Goal: Task Accomplishment & Management: Manage account settings

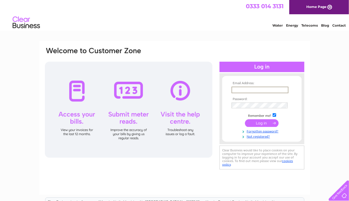
click at [236, 90] on input "text" at bounding box center [260, 89] width 57 height 7
type input "markconnolly80@hotmail.com"
click at [334, 139] on div "Email Address: markconnolly80@hotmail.com Password:" at bounding box center [174, 164] width 349 height 247
click at [267, 120] on input "submit" at bounding box center [262, 123] width 34 height 8
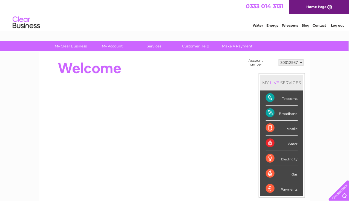
click at [290, 187] on div "Payments" at bounding box center [282, 188] width 32 height 15
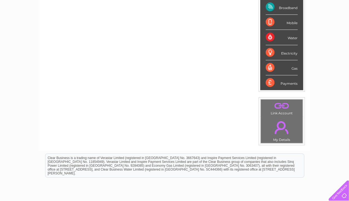
scroll to position [109, 0]
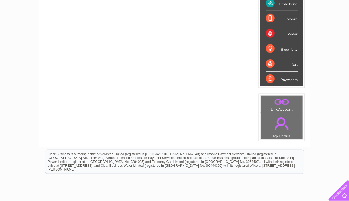
click at [270, 78] on div "Payments" at bounding box center [282, 78] width 32 height 15
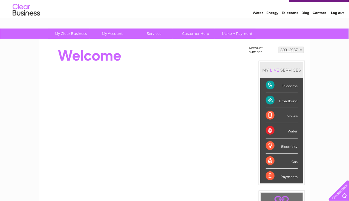
scroll to position [0, 0]
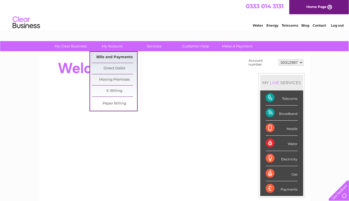
click at [115, 55] on link "Bills and Payments" at bounding box center [114, 57] width 45 height 11
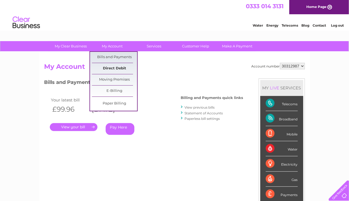
click at [109, 70] on link "Direct Debit" at bounding box center [114, 68] width 45 height 11
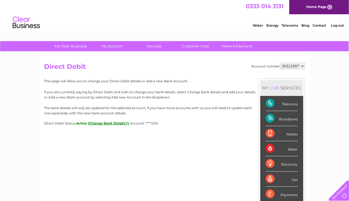
click at [119, 122] on button "(Change Bank Details?)" at bounding box center [108, 123] width 41 height 4
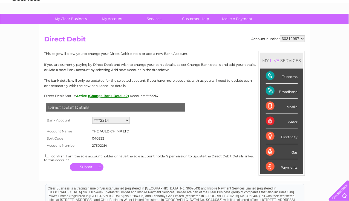
scroll to position [55, 0]
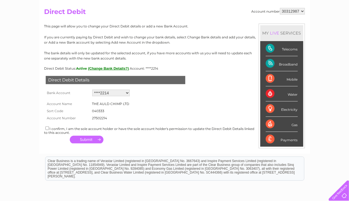
click at [115, 92] on select "Add new account ****2214" at bounding box center [110, 92] width 37 height 7
select select "0"
click at [92, 89] on select "Add new account ****2214" at bounding box center [110, 92] width 37 height 7
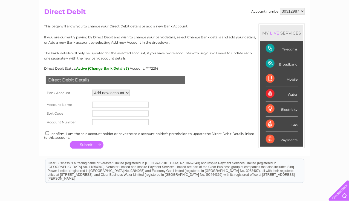
click at [98, 102] on input "text" at bounding box center [120, 105] width 56 height 6
type input "The Auld Chimp"
click at [99, 111] on input "text" at bounding box center [120, 113] width 56 height 6
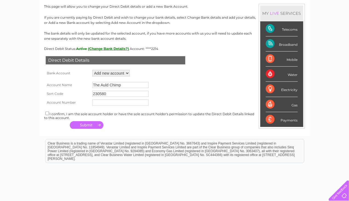
scroll to position [82, 0]
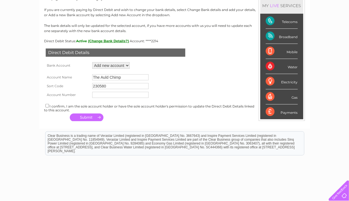
type input "230580"
click at [108, 94] on input "text" at bounding box center [120, 95] width 56 height 6
type input "56216472"
click at [48, 105] on input "checkbox" at bounding box center [47, 106] width 4 height 4
checkbox input "true"
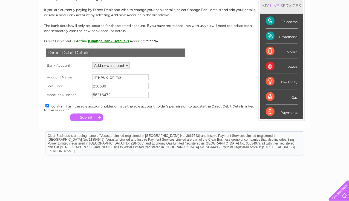
click at [80, 114] on button "button" at bounding box center [87, 117] width 34 height 8
